Goal: Transaction & Acquisition: Purchase product/service

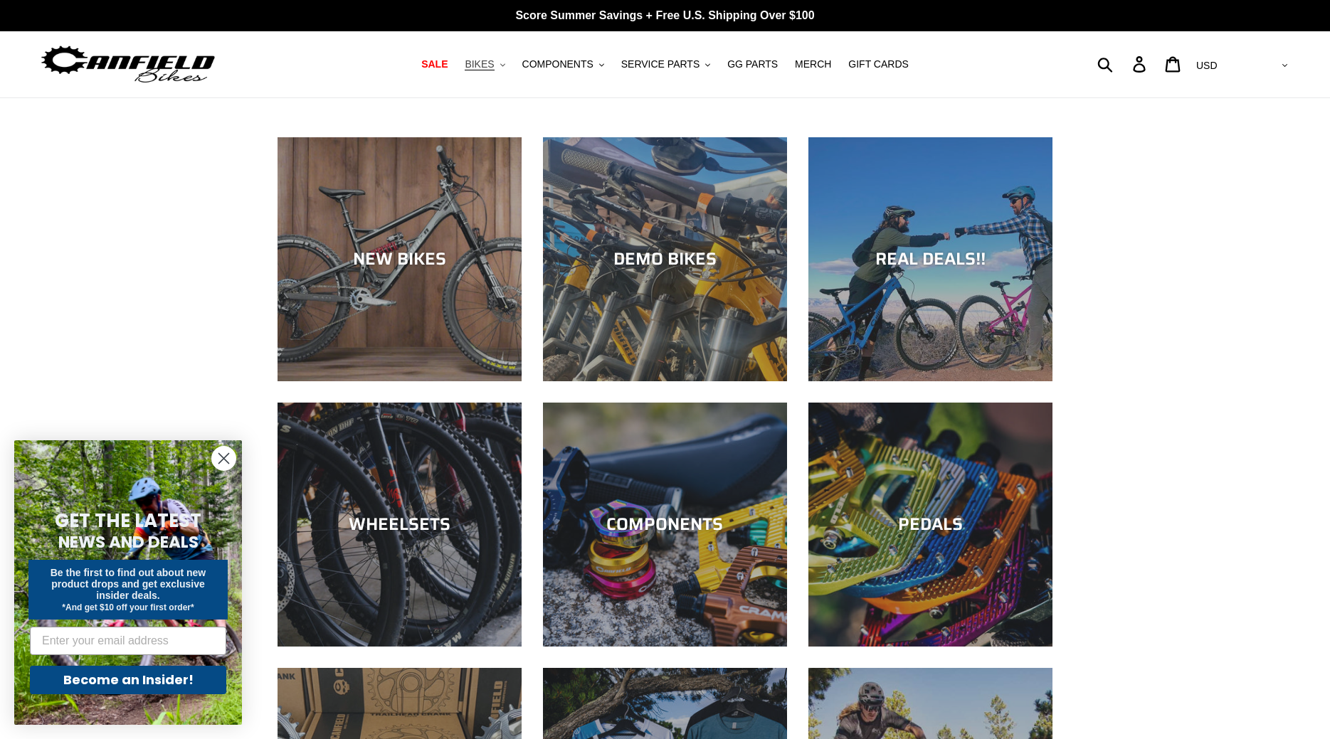
click at [494, 68] on span "BIKES" at bounding box center [479, 64] width 29 height 12
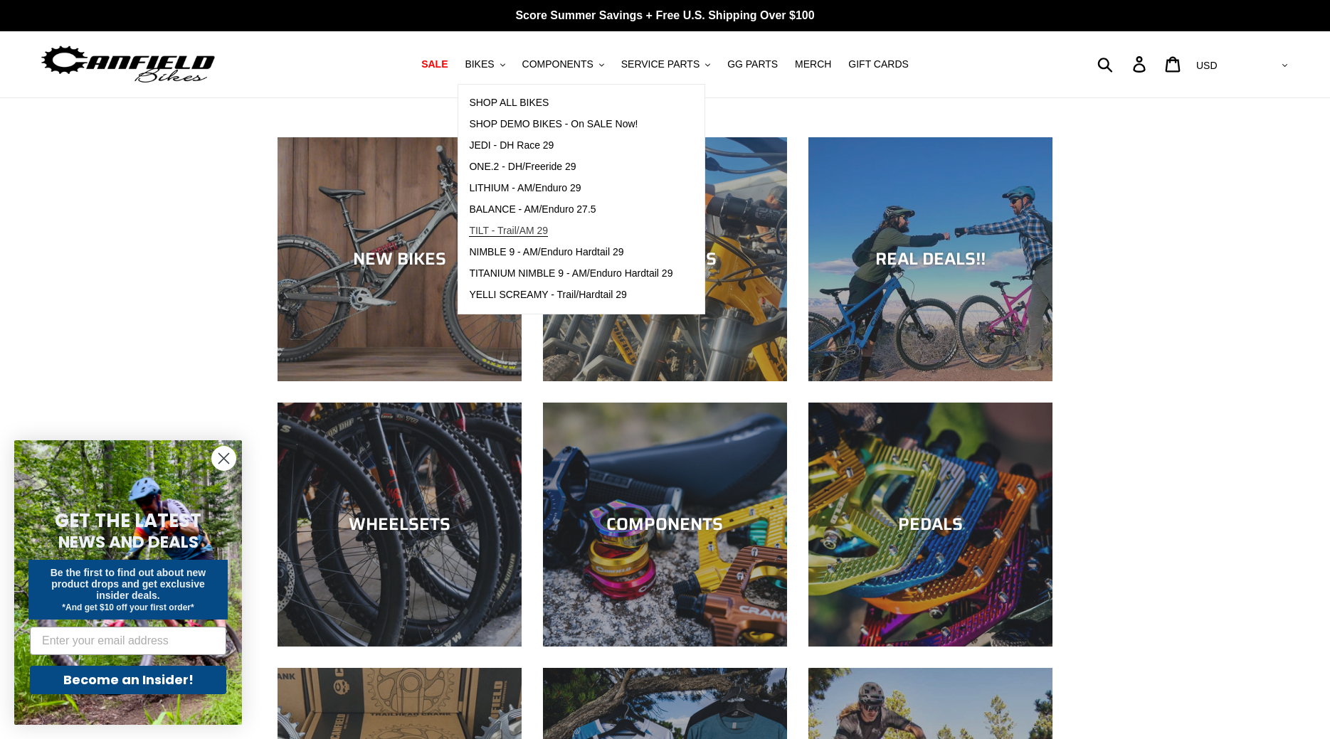
click at [522, 223] on link "TILT - Trail/AM 29" at bounding box center [570, 231] width 225 height 21
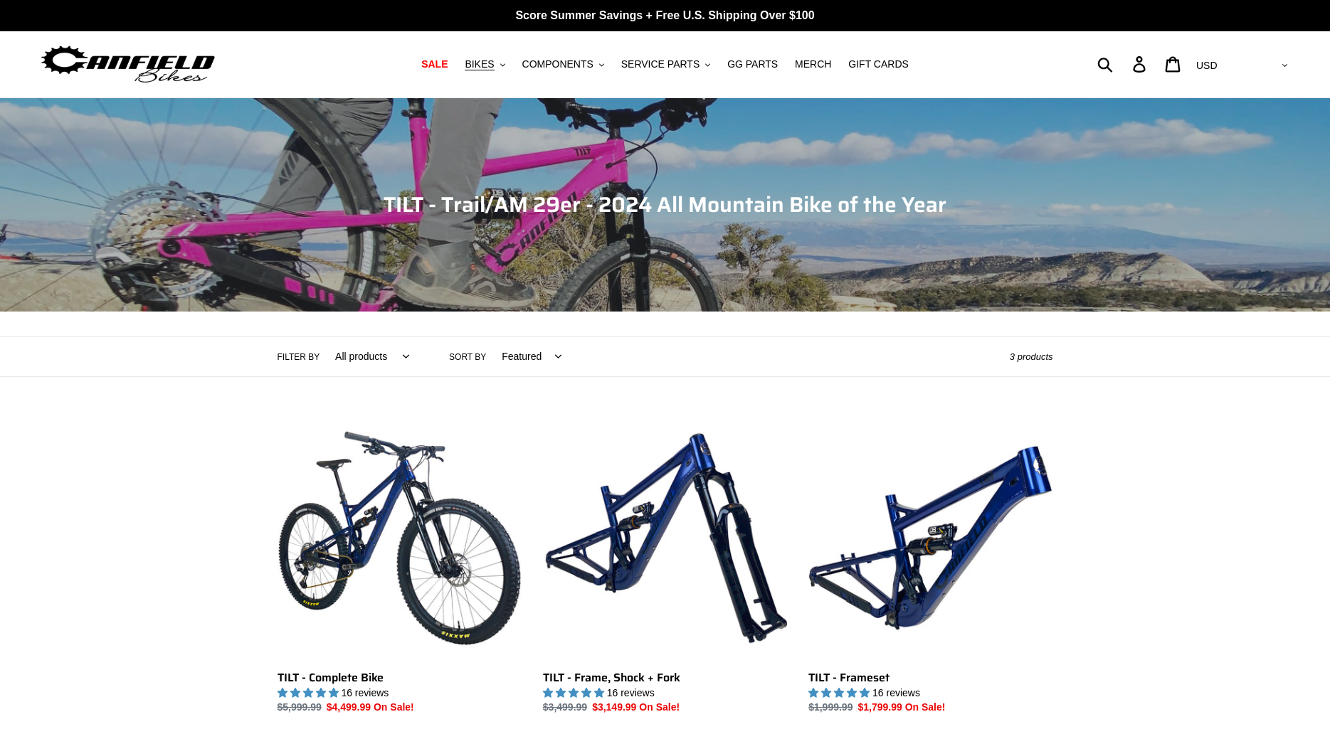
scroll to position [290, 0]
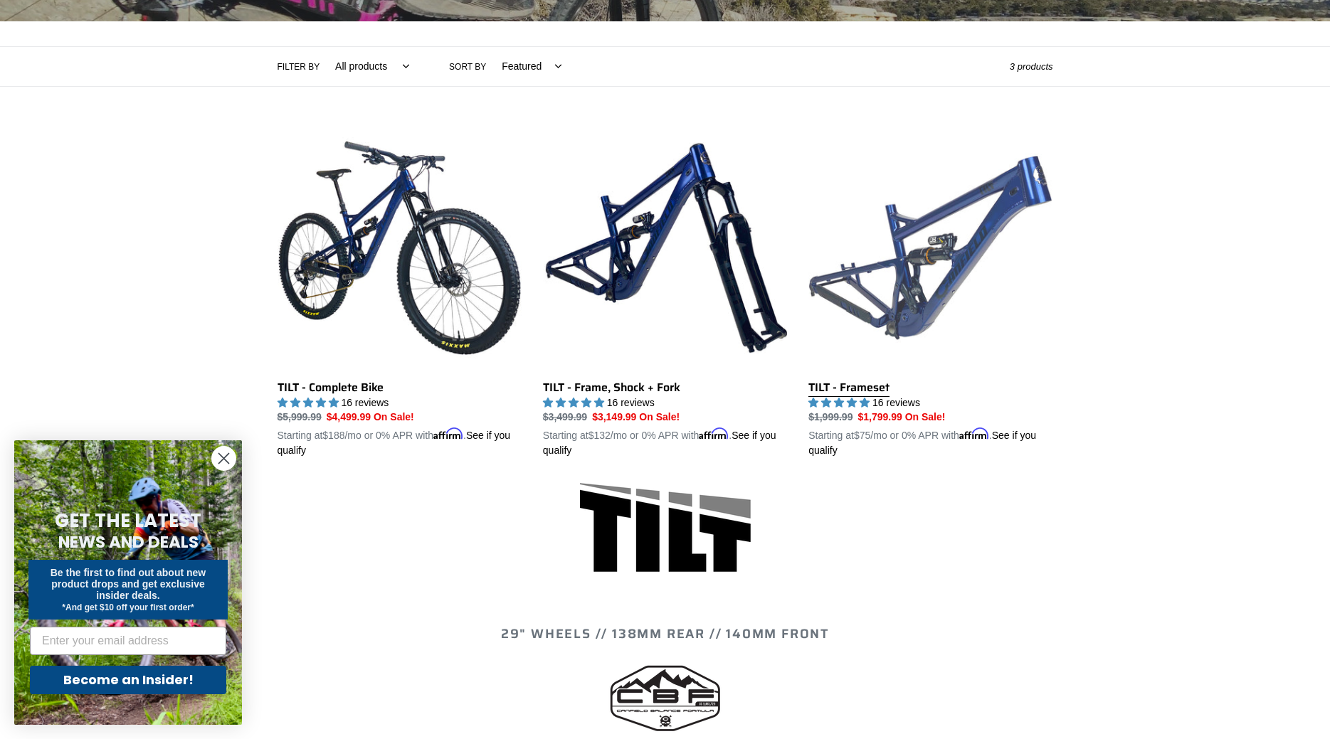
click at [912, 314] on link "TILT - Frameset" at bounding box center [930, 292] width 244 height 333
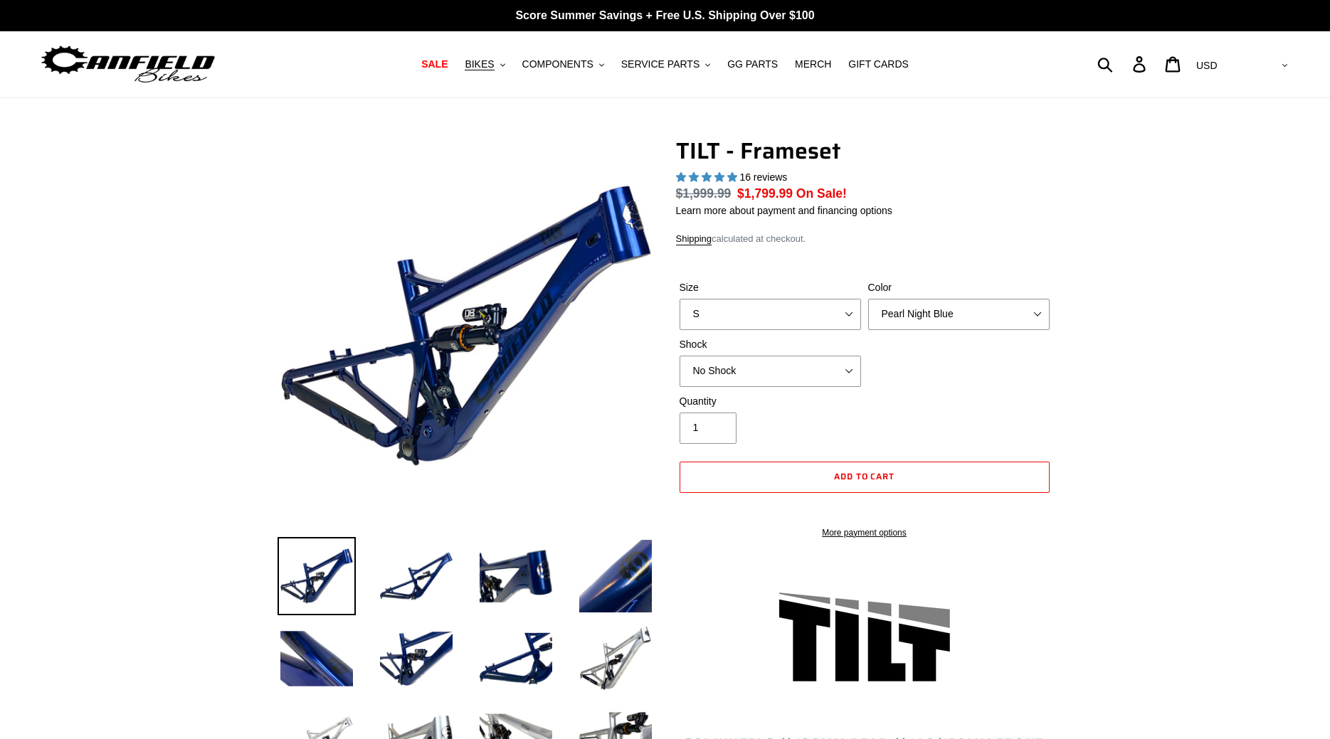
select select "highest-rating"
click at [679, 299] on select "S M L XL" at bounding box center [769, 314] width 181 height 31
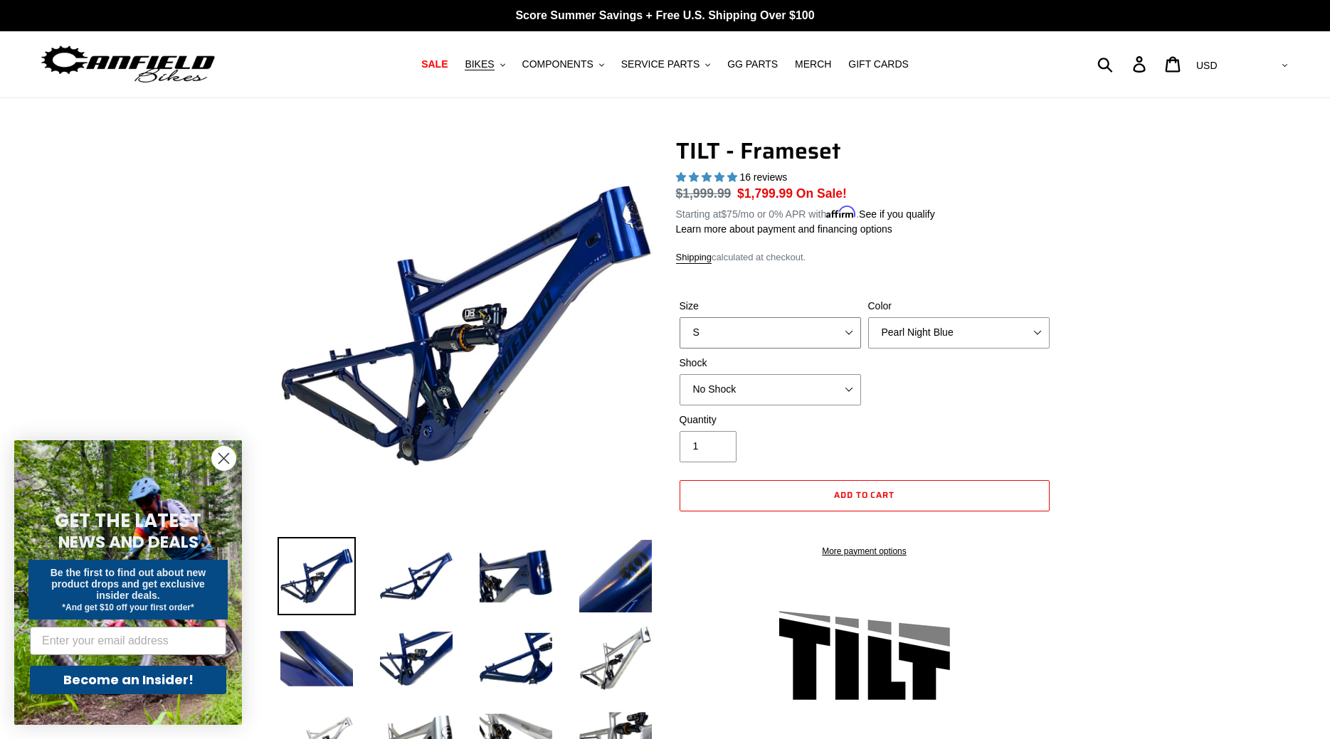
select select "M"
click option "M" at bounding box center [0, 0] width 0 height 0
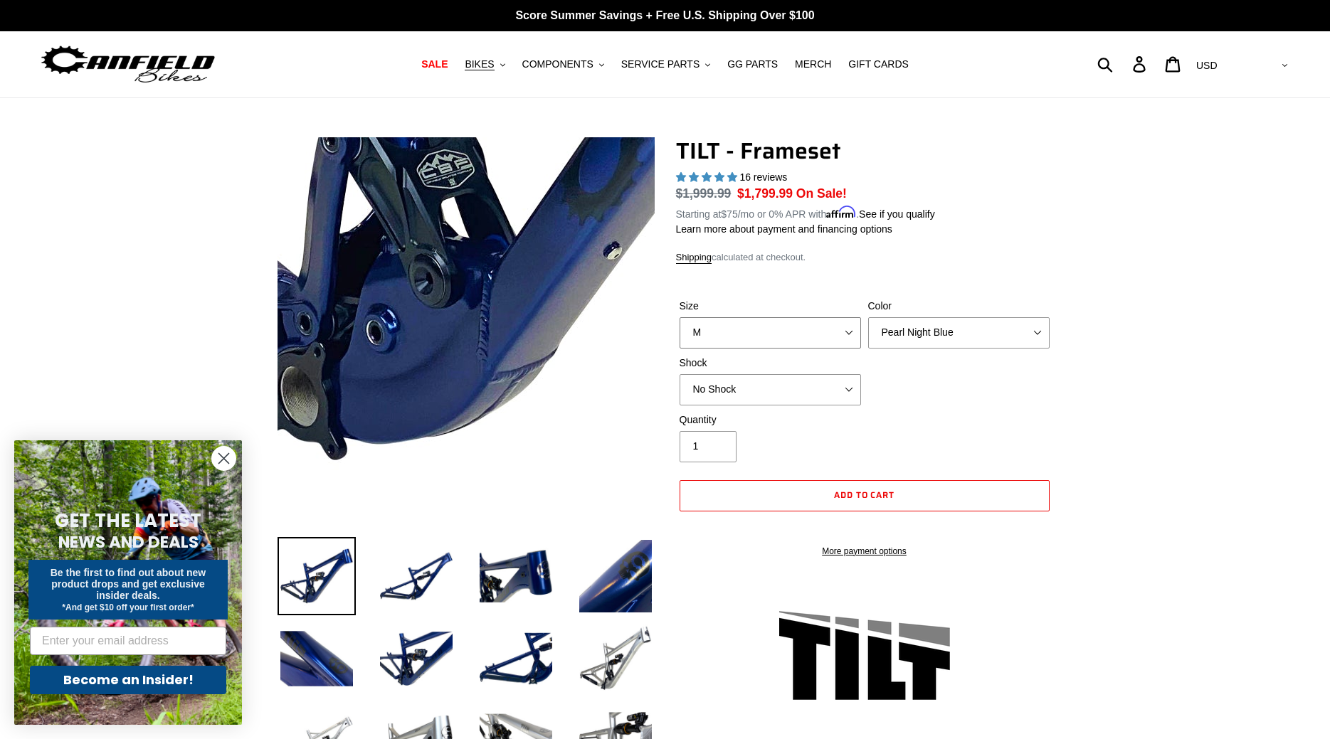
scroll to position [145, 0]
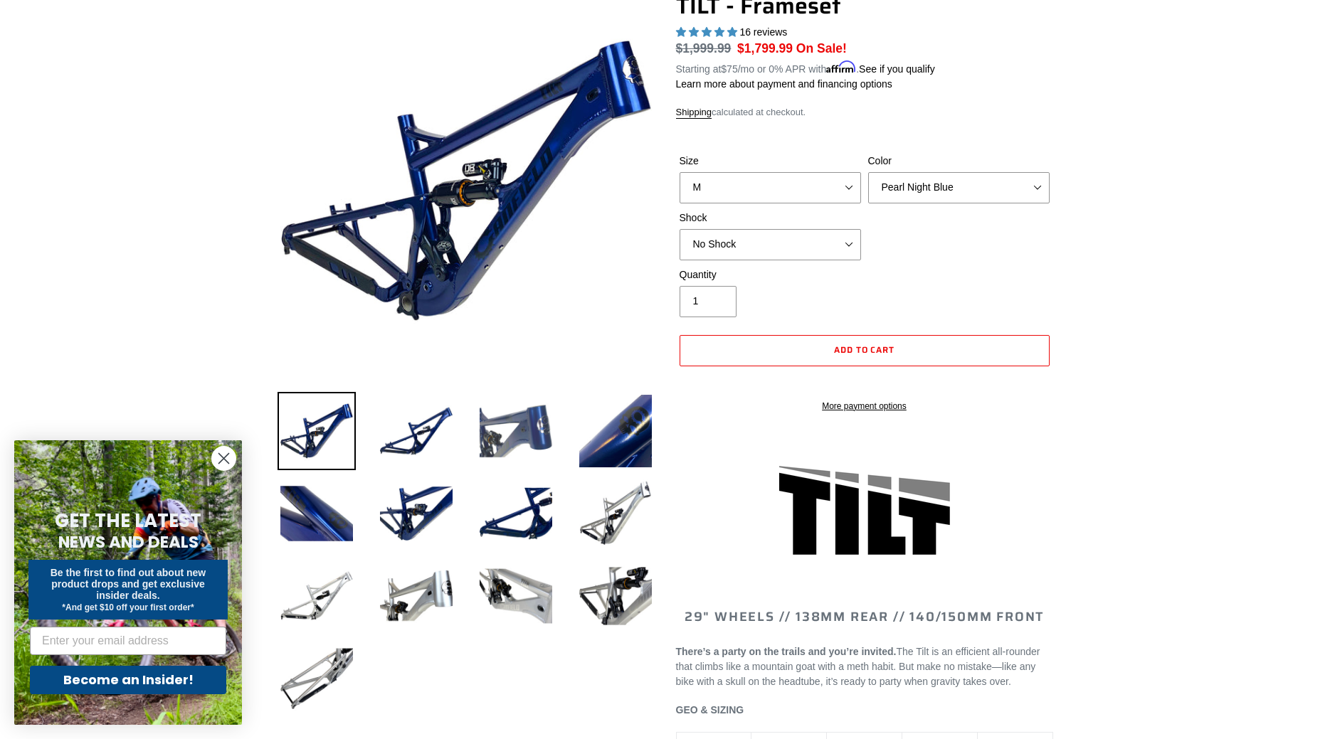
click at [550, 445] on img at bounding box center [516, 431] width 78 height 78
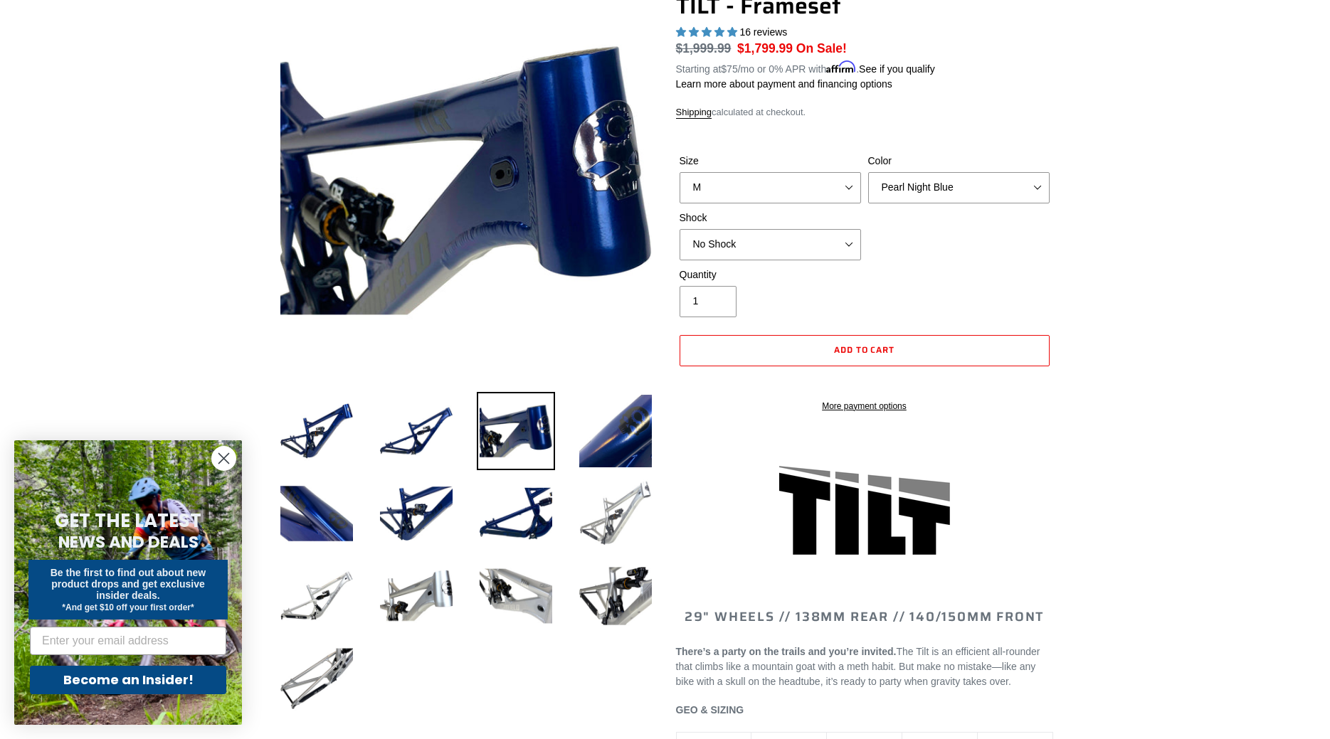
click at [624, 517] on img at bounding box center [615, 513] width 78 height 78
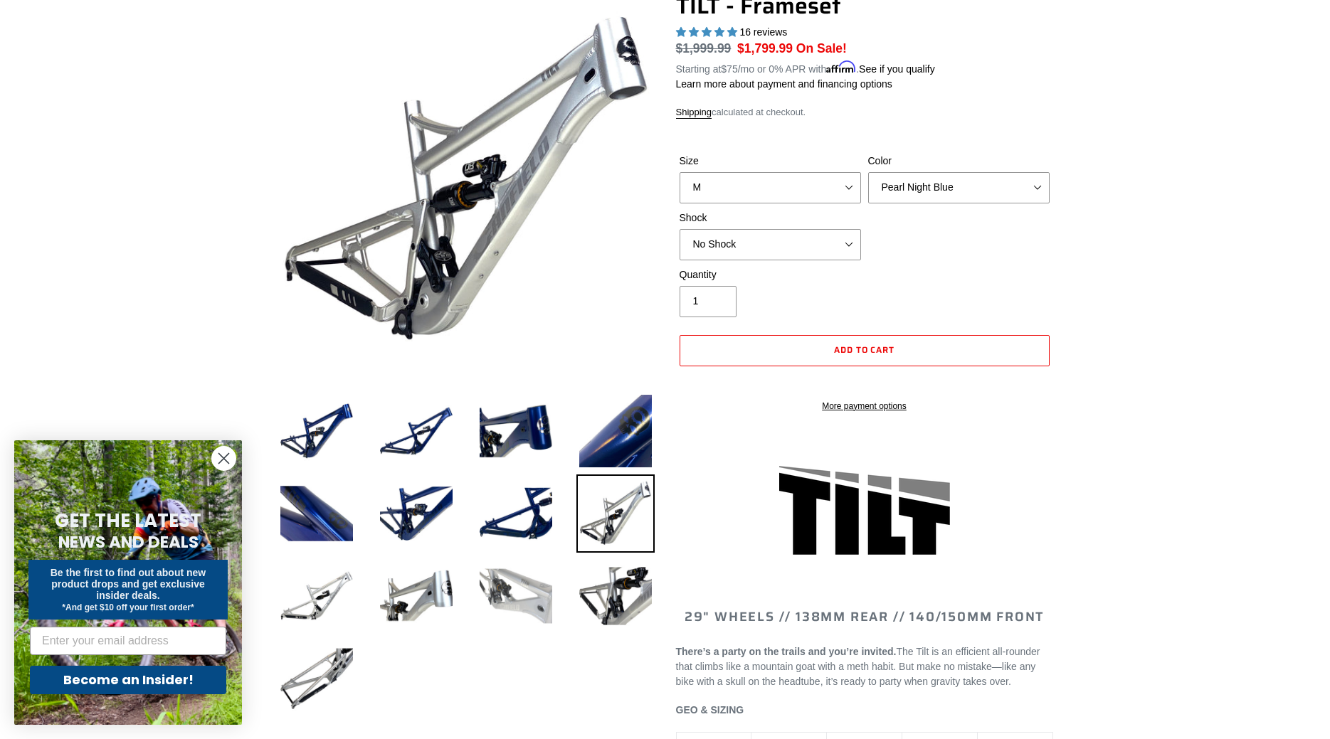
click at [524, 581] on img at bounding box center [516, 596] width 78 height 78
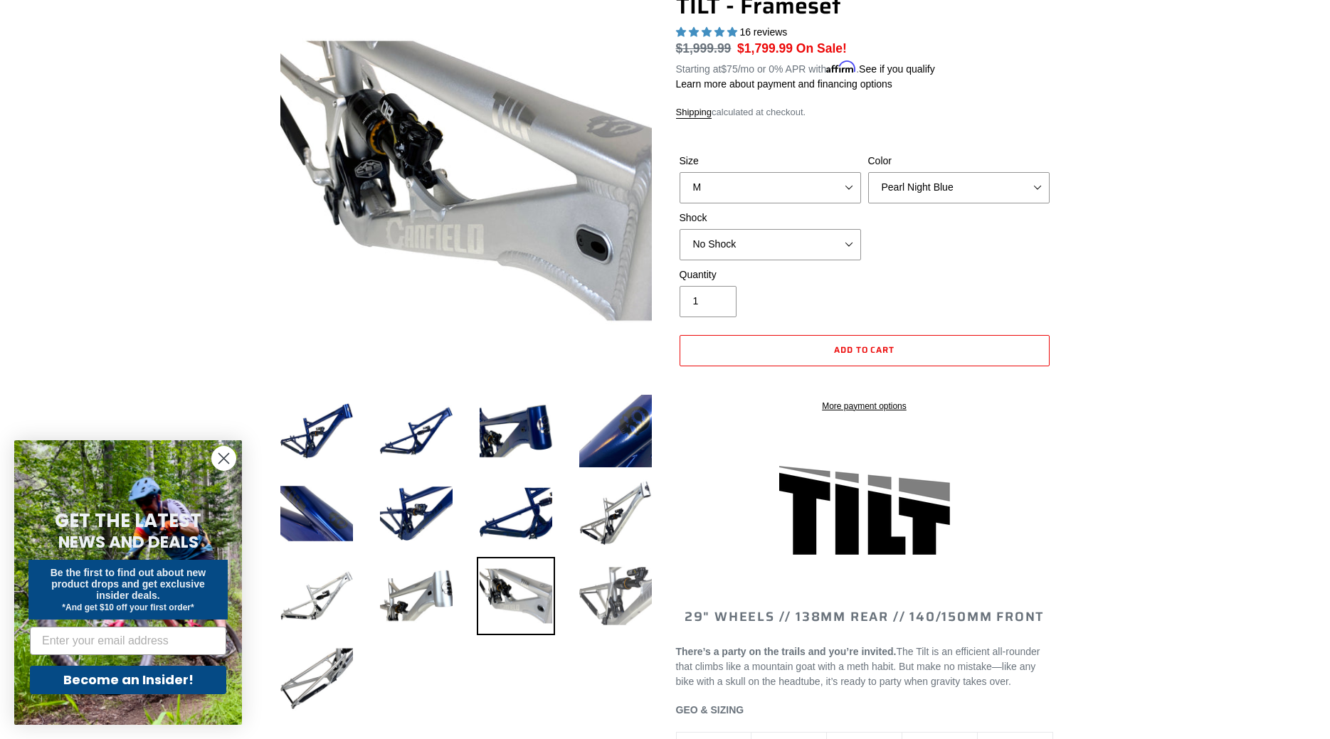
click at [605, 598] on img at bounding box center [615, 596] width 78 height 78
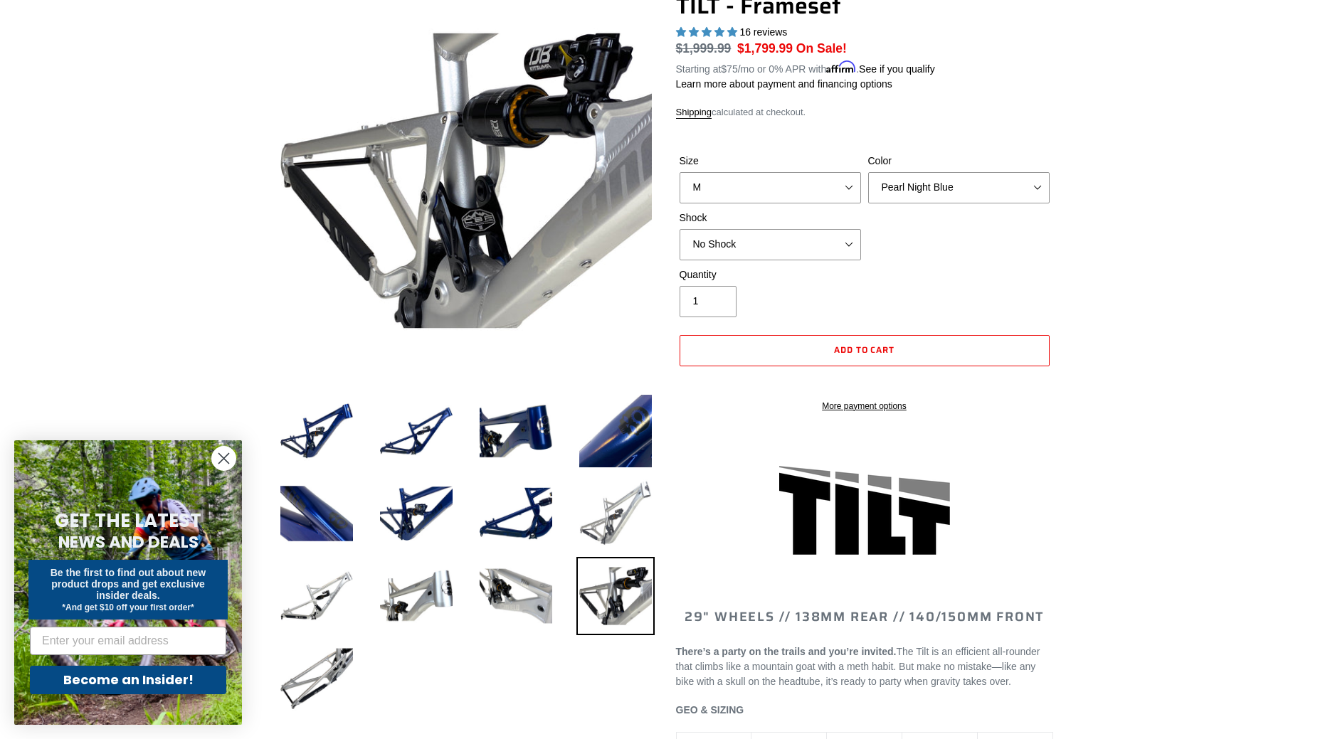
click at [609, 542] on img at bounding box center [615, 513] width 78 height 78
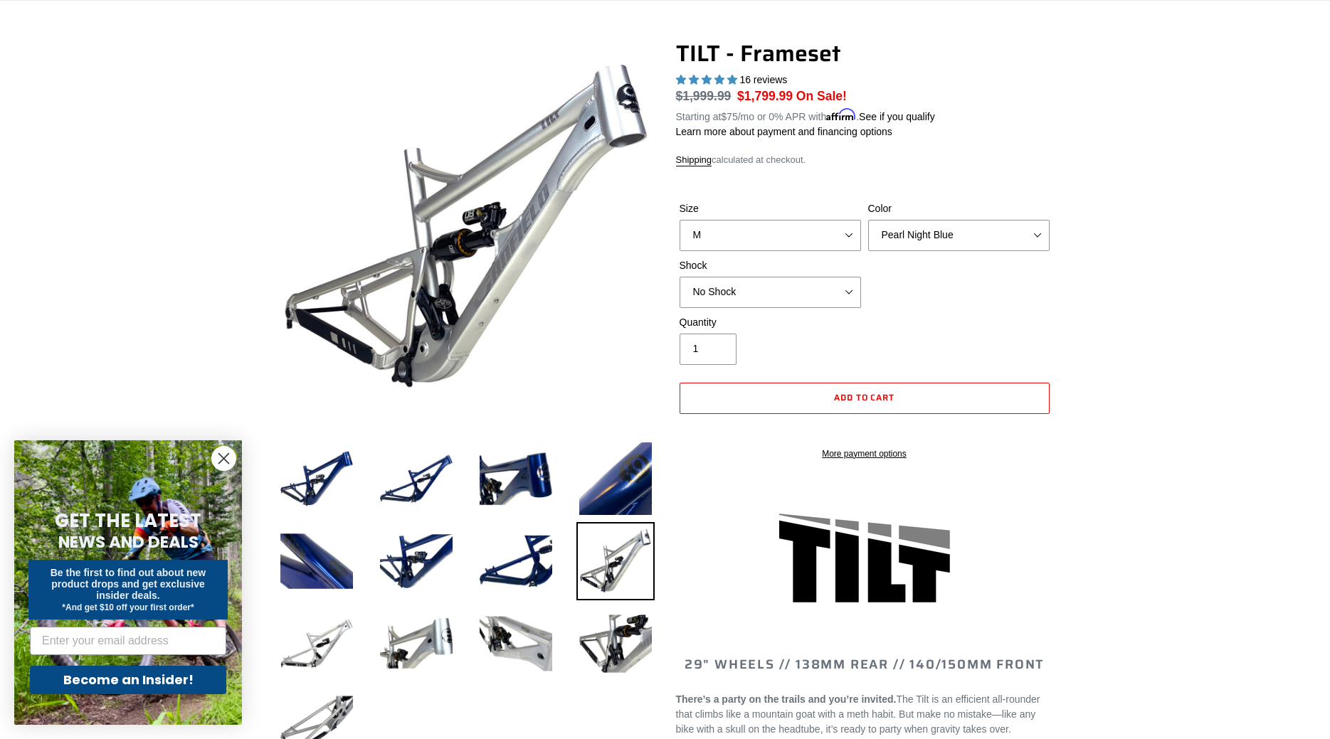
scroll to position [73, 0]
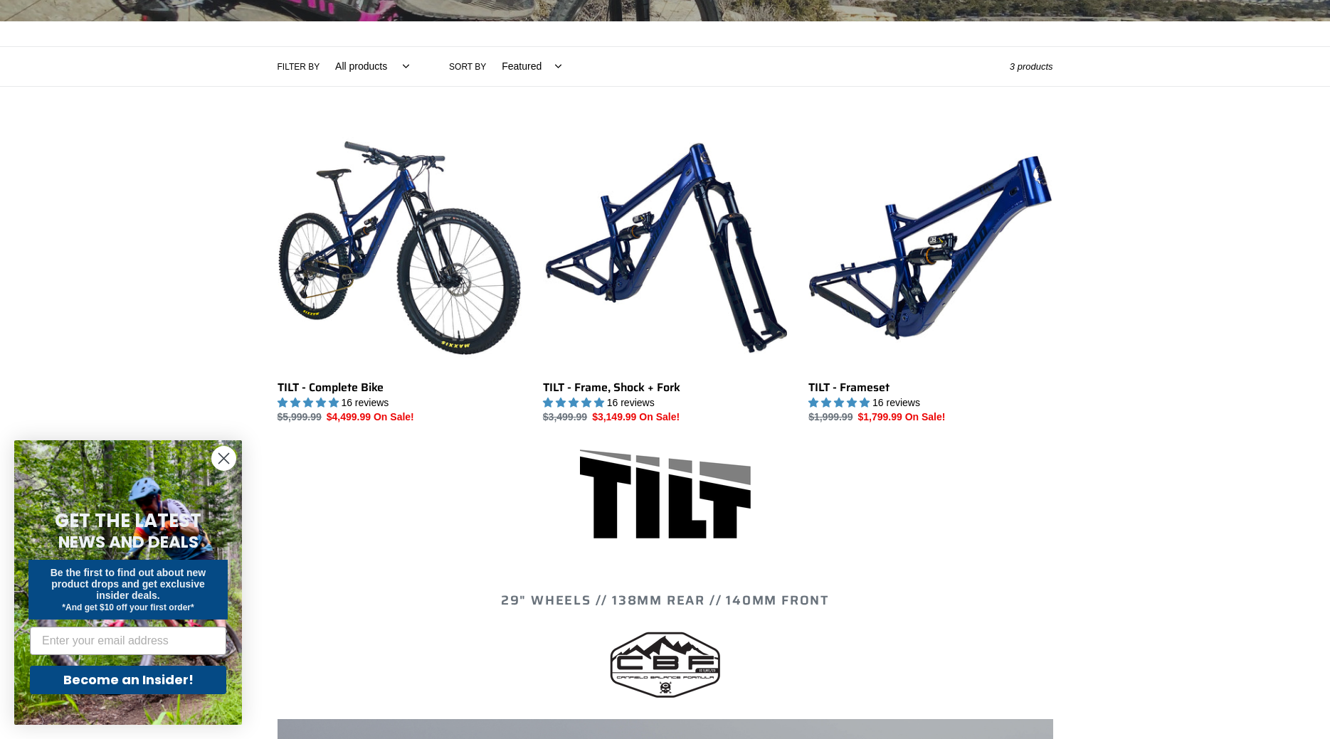
scroll to position [290, 0]
